Goal: Find specific page/section: Find specific page/section

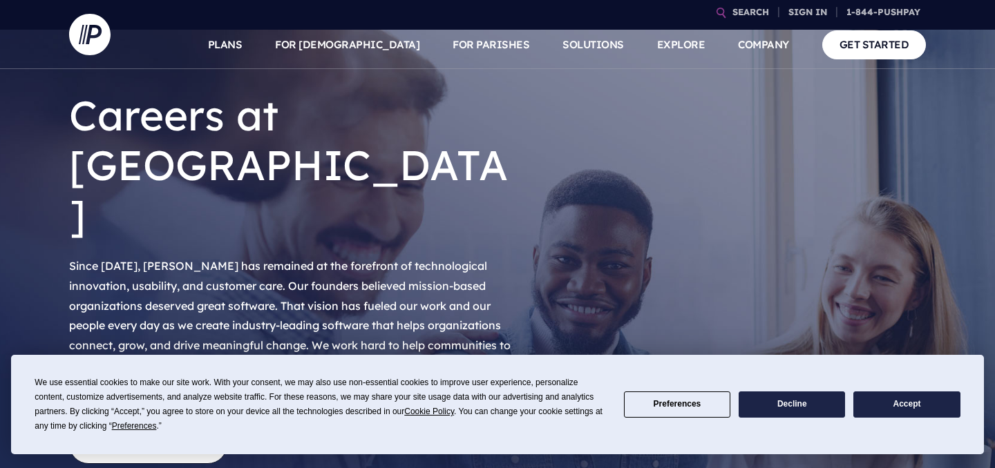
scroll to position [44, 0]
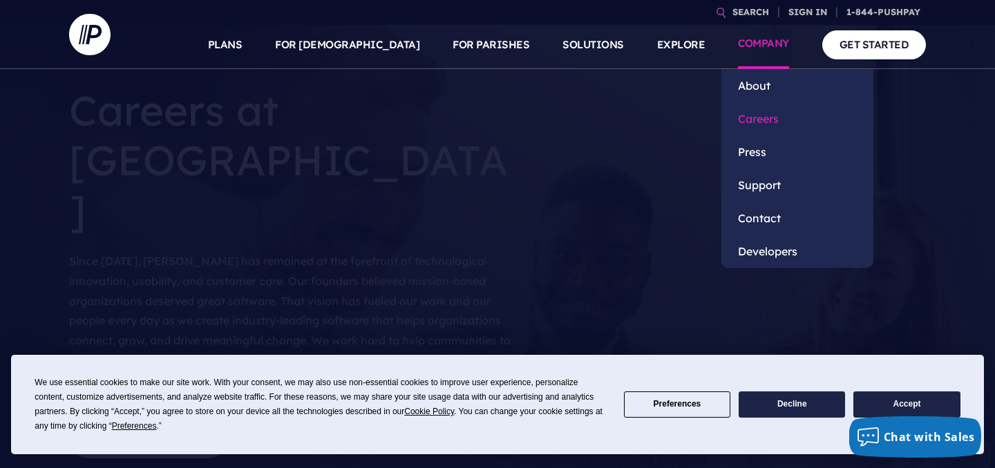
click at [776, 119] on link "Careers" at bounding box center [797, 118] width 152 height 33
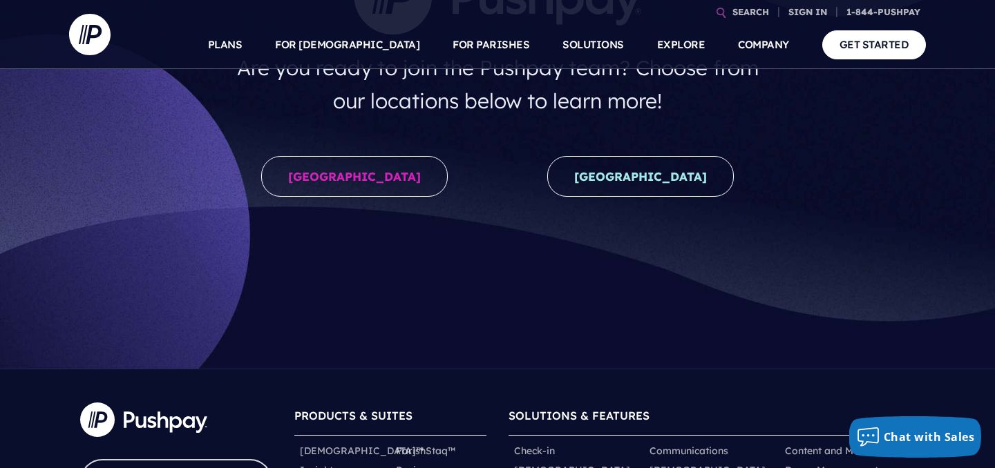
scroll to position [137, 0]
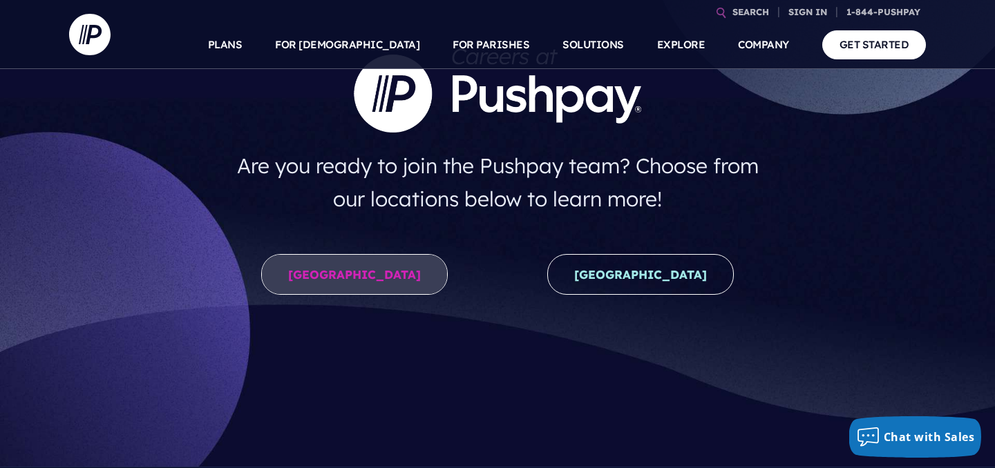
click at [356, 263] on link "United States" at bounding box center [354, 274] width 187 height 41
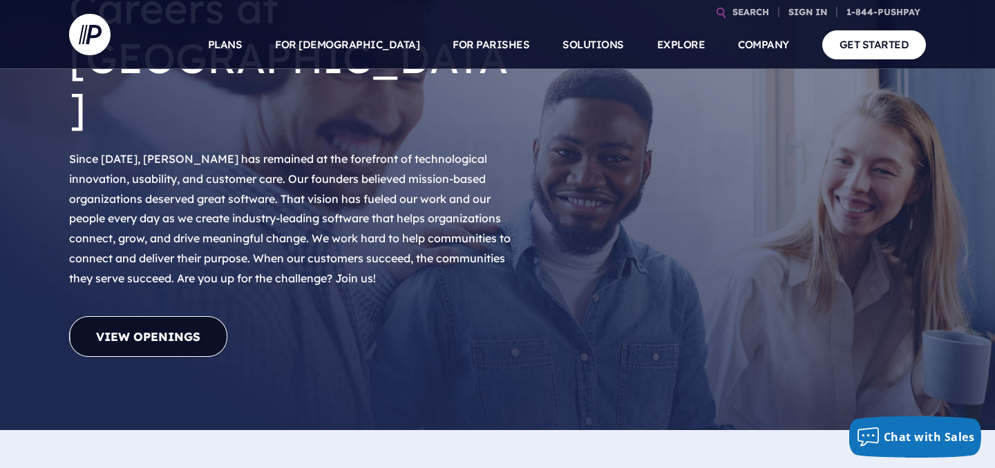
click at [180, 316] on link "View Openings" at bounding box center [148, 336] width 158 height 41
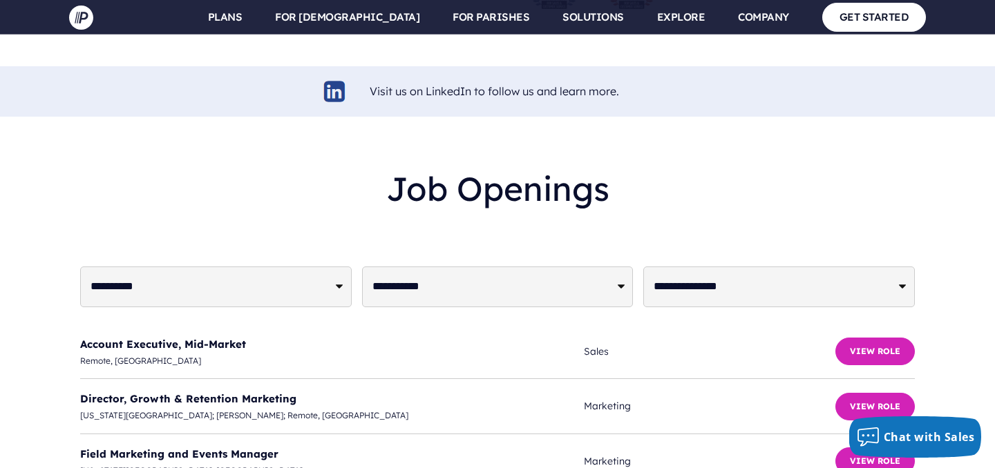
scroll to position [3277, 0]
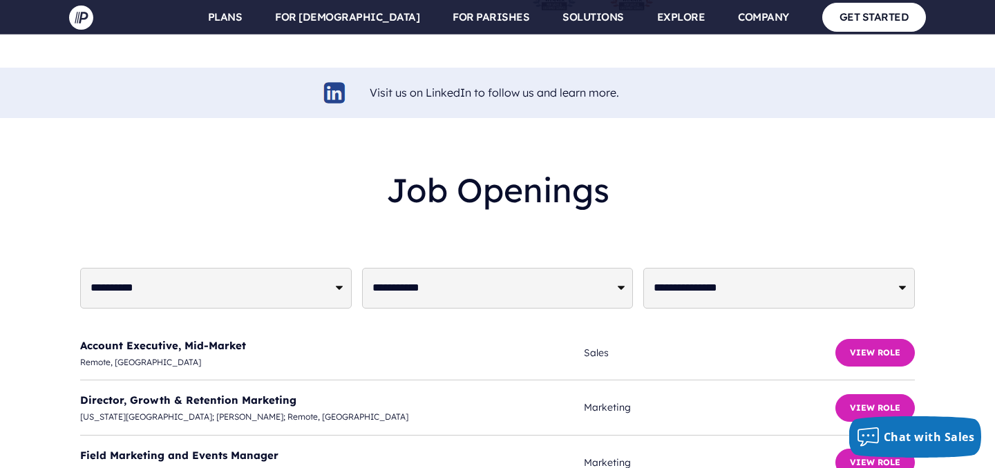
click at [236, 268] on select "**********" at bounding box center [215, 288] width 271 height 41
